Goal: Information Seeking & Learning: Check status

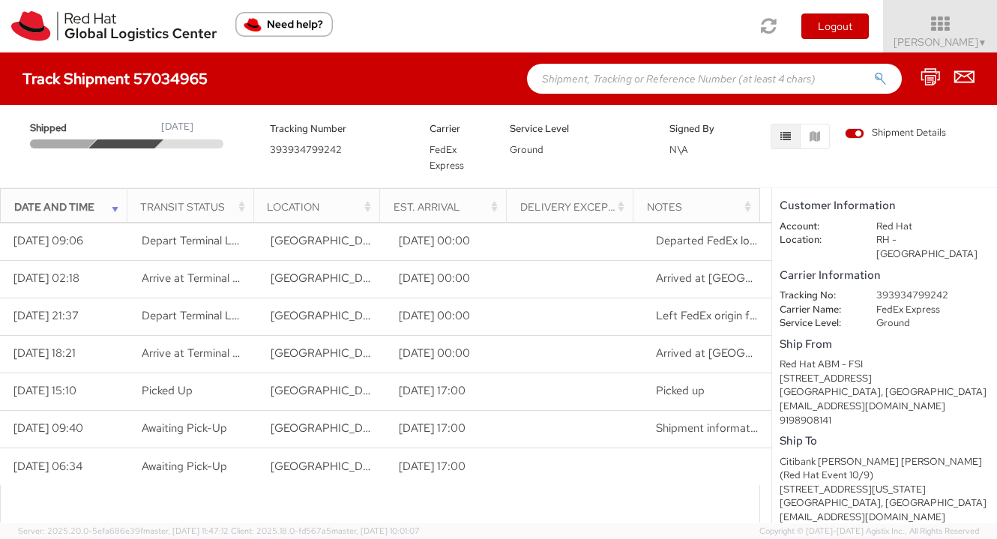
scroll to position [72, 0]
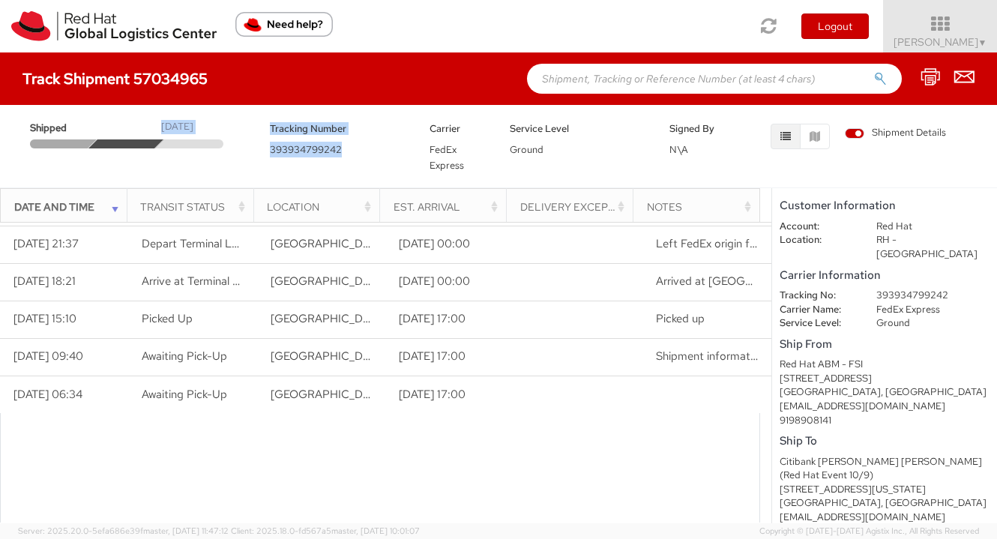
drag, startPoint x: 352, startPoint y: 151, endPoint x: 246, endPoint y: 151, distance: 106.4
click at [246, 151] on div "Shipped October 08, 2025 Tracking Number 393934799242 Carrier FedEx Express Ser…" at bounding box center [498, 142] width 975 height 60
drag, startPoint x: 337, startPoint y: 146, endPoint x: 267, endPoint y: 148, distance: 70.5
click at [267, 148] on div "Tracking Number 393934799242" at bounding box center [339, 138] width 160 height 37
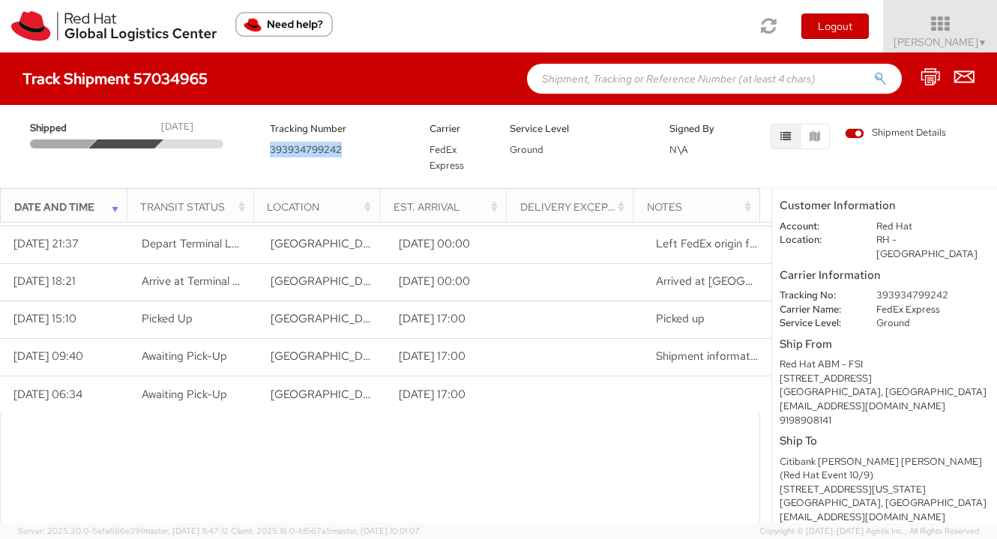
copy span "393934799242"
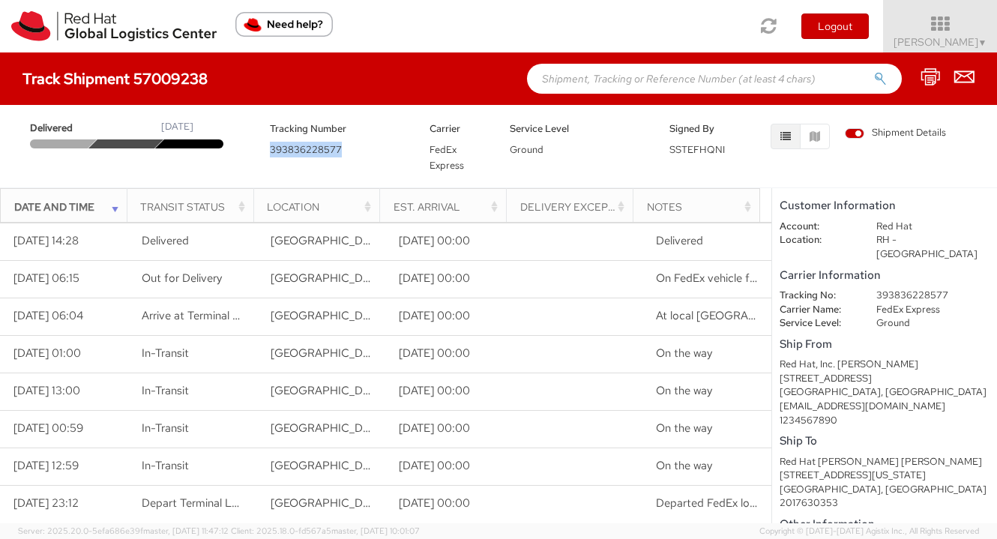
drag, startPoint x: 354, startPoint y: 153, endPoint x: 262, endPoint y: 146, distance: 91.7
click at [262, 146] on div "Tracking Number 393836228577" at bounding box center [339, 138] width 160 height 37
copy span "393836228577"
